Goal: Check status: Check status

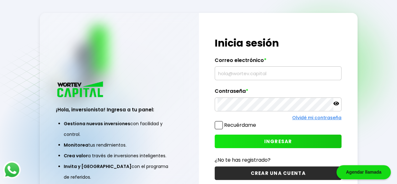
click at [234, 72] on input "text" at bounding box center [278, 73] width 121 height 13
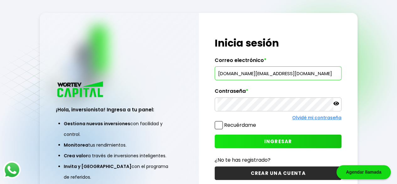
type input "[DOMAIN_NAME][EMAIL_ADDRESS][DOMAIN_NAME]"
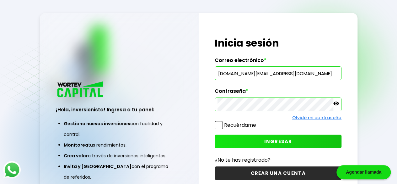
click at [237, 138] on button "INGRESAR" at bounding box center [278, 140] width 127 height 13
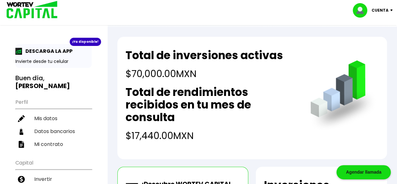
click at [200, 92] on h2 "Total de rendimientos recibidos en tu mes de consulta" at bounding box center [212, 105] width 172 height 38
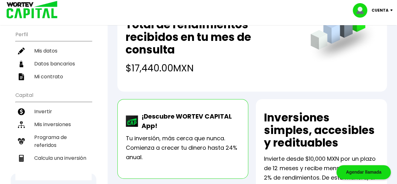
scroll to position [52, 0]
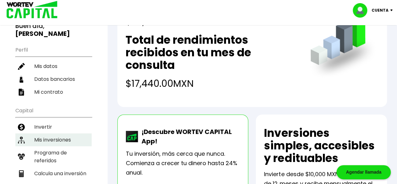
click at [59, 133] on li "Mis inversiones" at bounding box center [53, 139] width 76 height 13
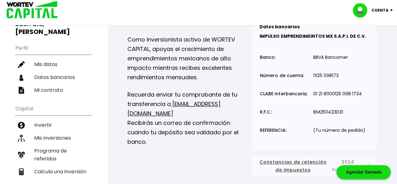
scroll to position [52, 0]
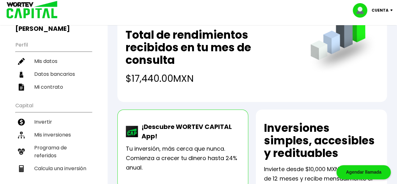
scroll to position [56, 0]
